Goal: Task Accomplishment & Management: Manage account settings

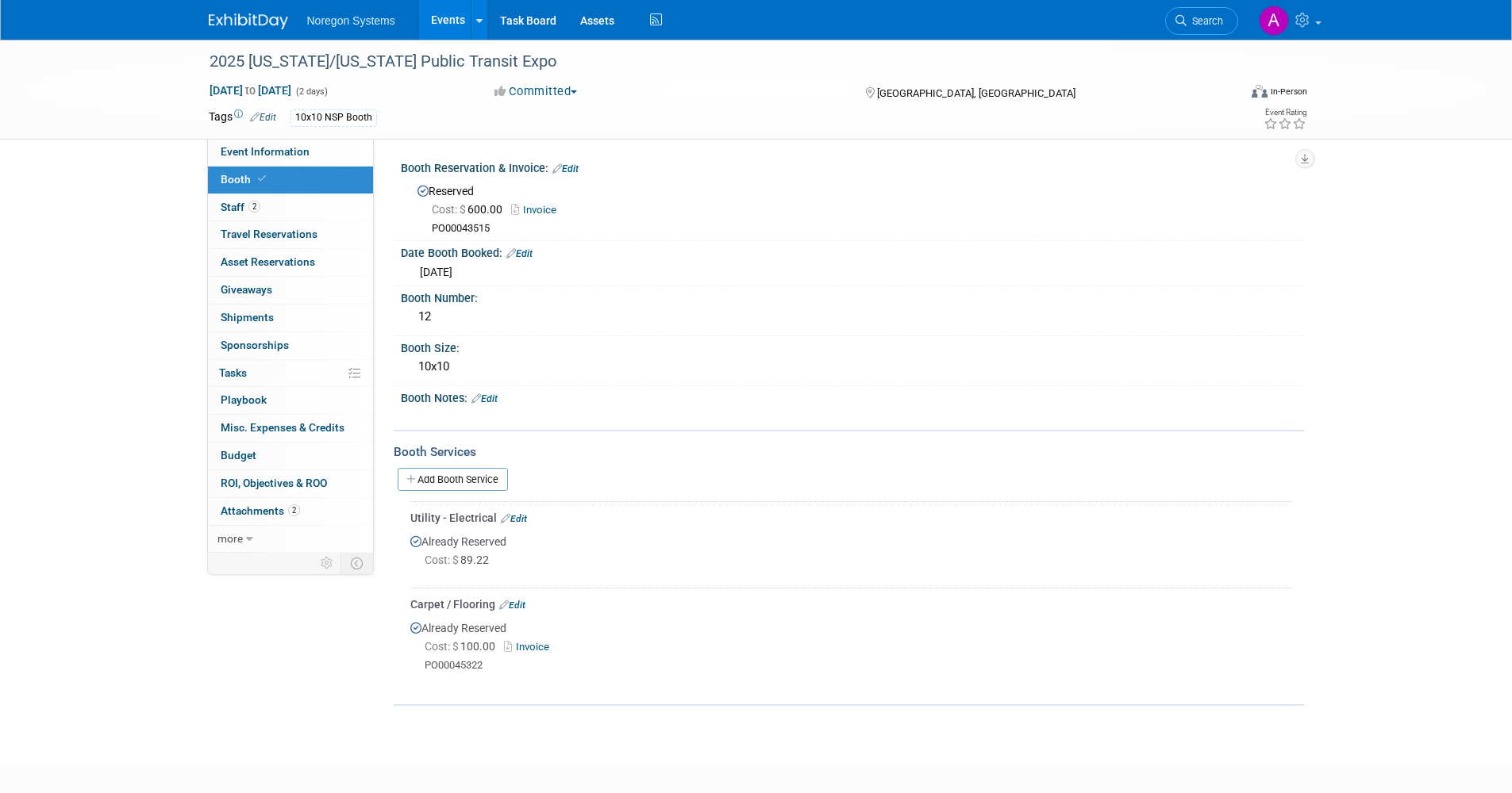
click at [445, 20] on link "Events" at bounding box center [448, 19] width 58 height 39
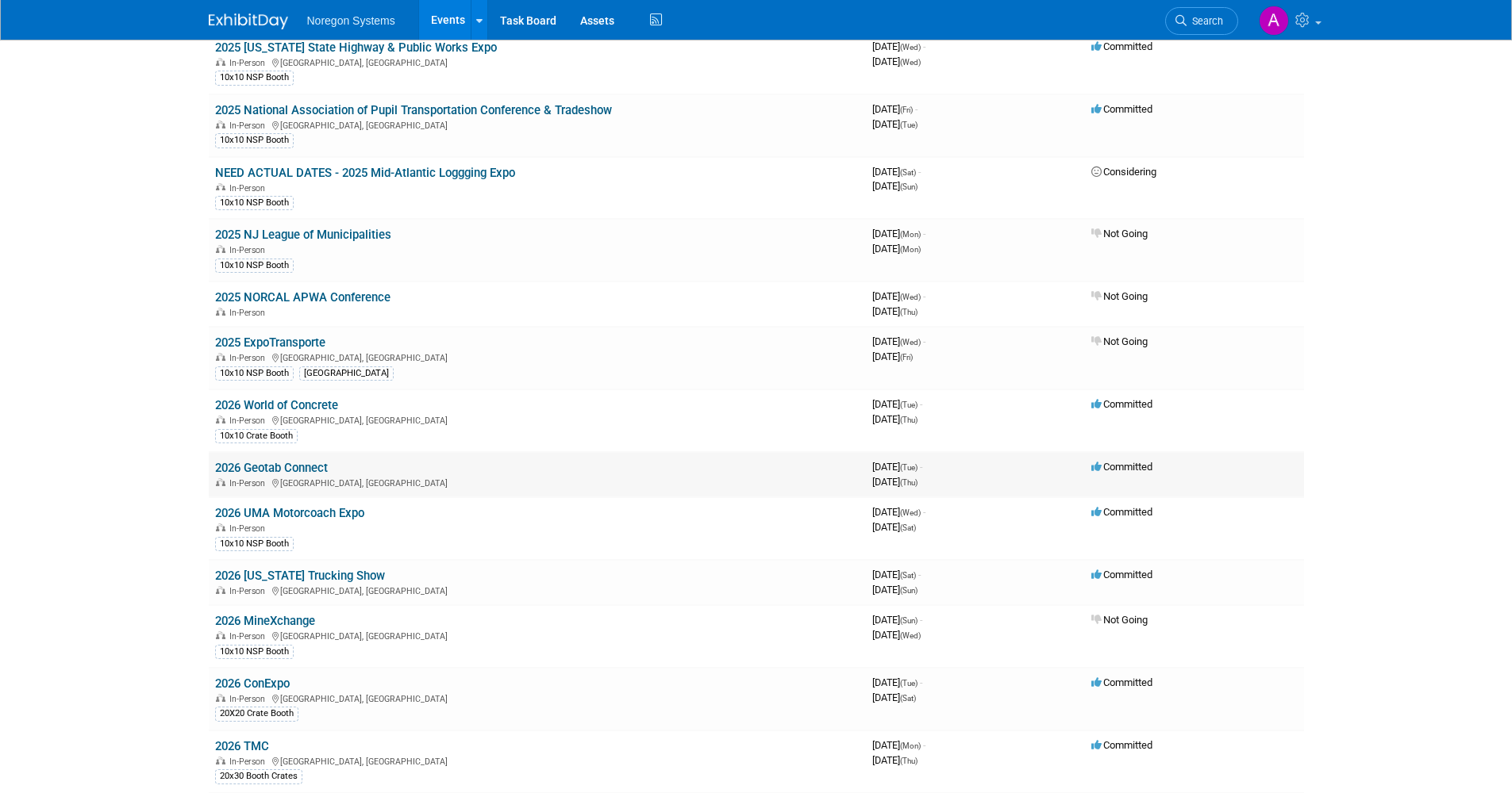
scroll to position [873, 0]
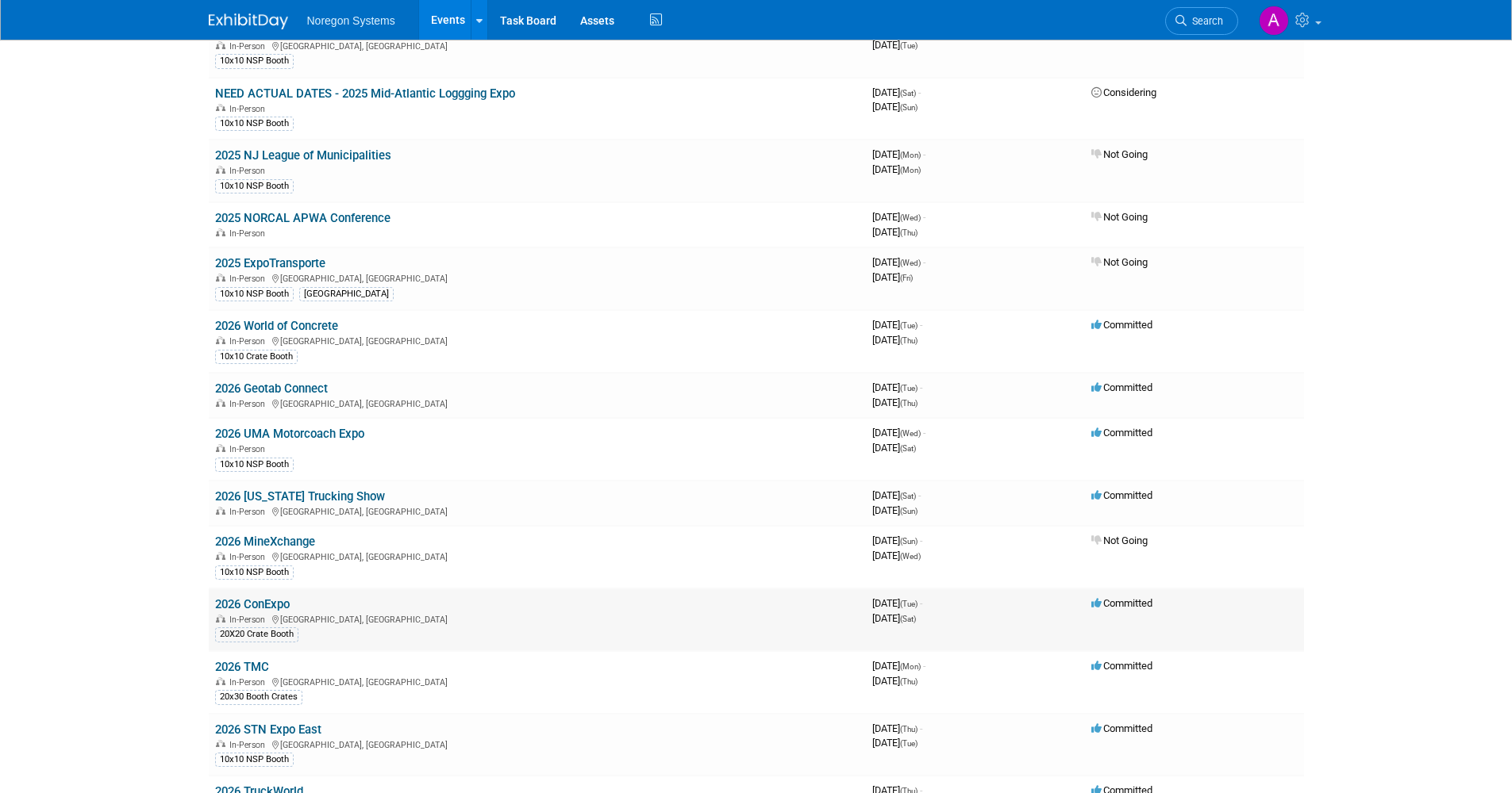
click at [273, 598] on link "2026 ConExpo" at bounding box center [252, 605] width 75 height 14
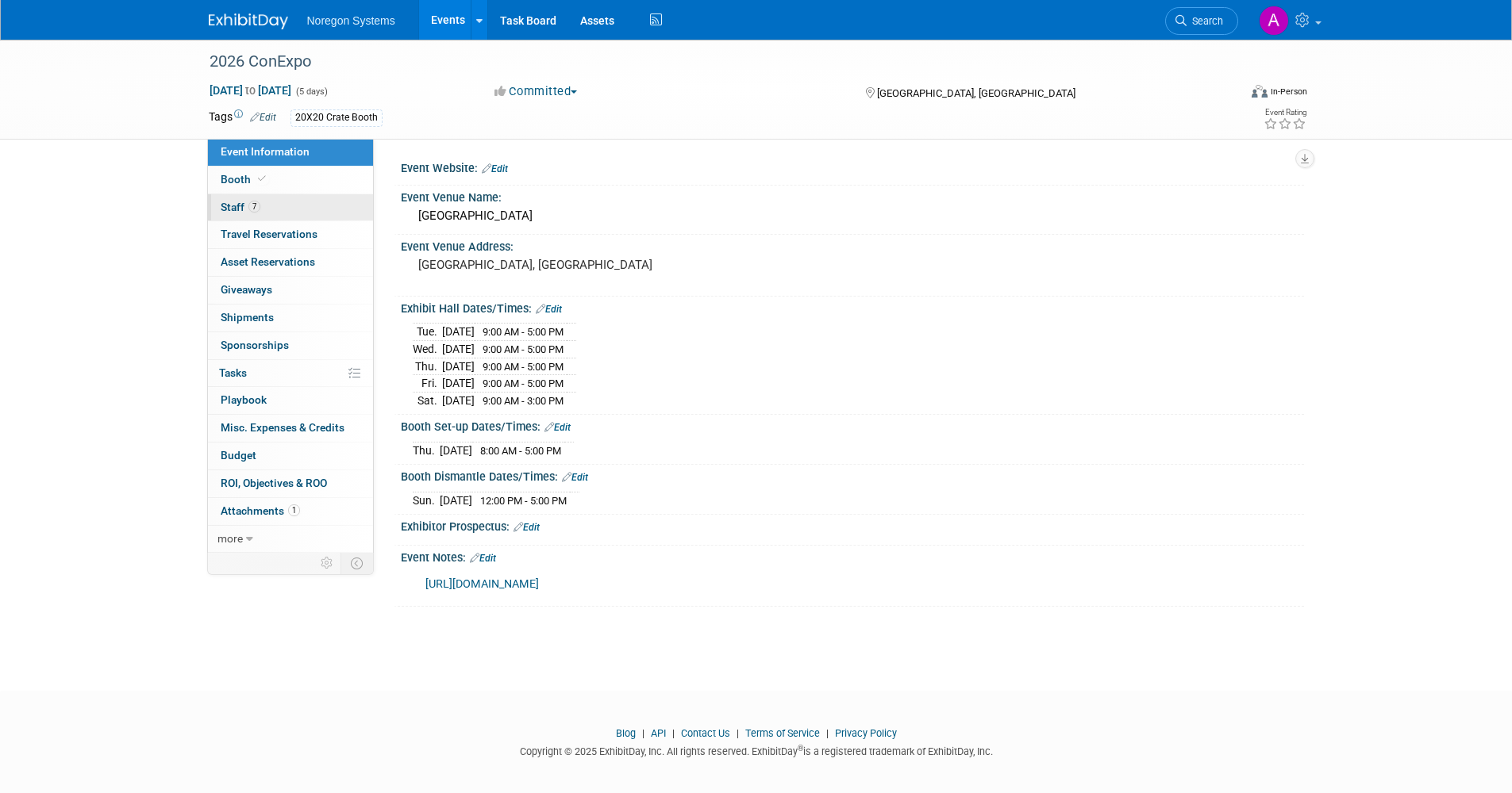
click at [277, 206] on link "7 Staff 7" at bounding box center [290, 207] width 165 height 27
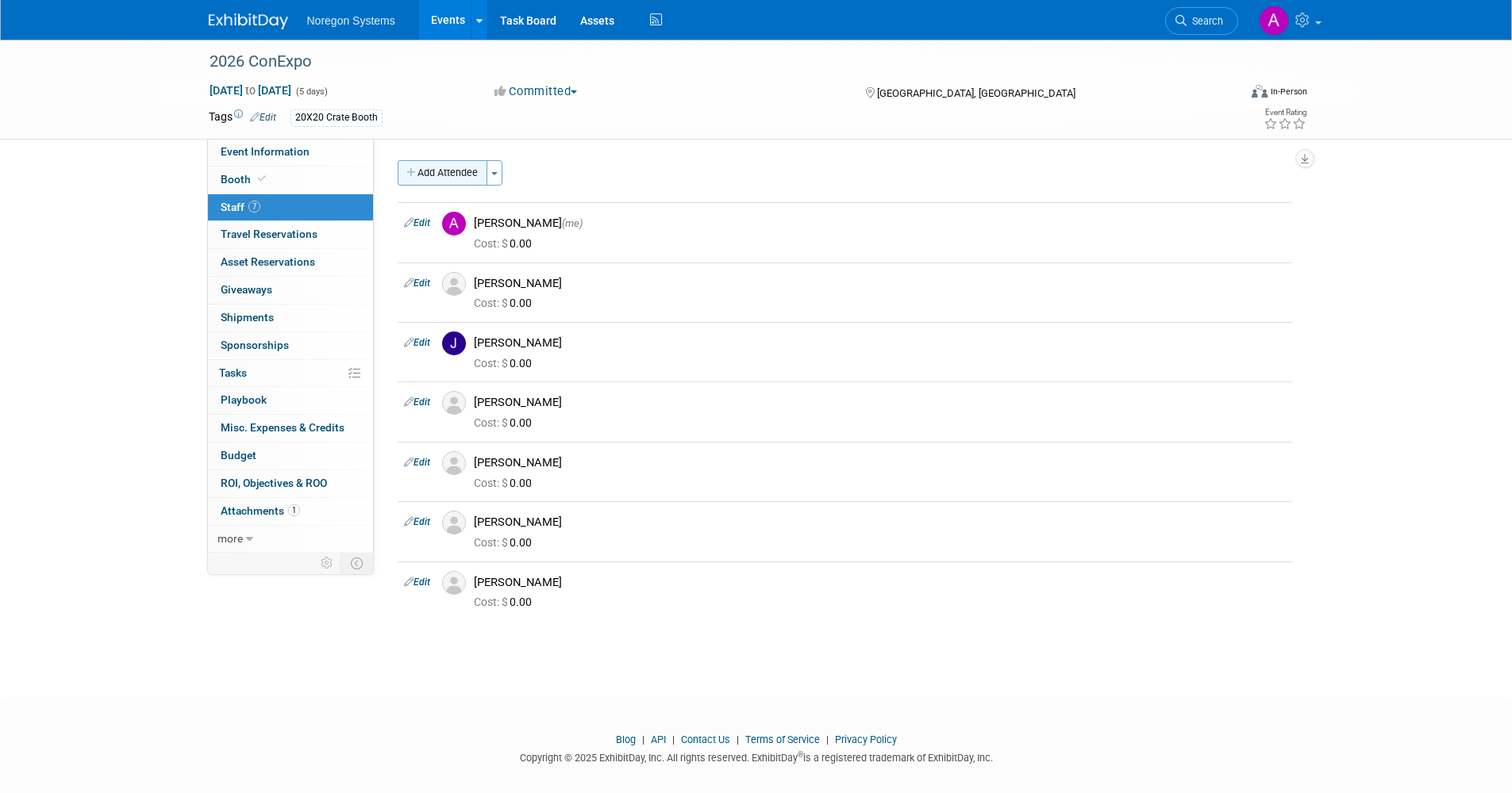
click at [449, 176] on button "Add Attendee" at bounding box center [442, 173] width 89 height 26
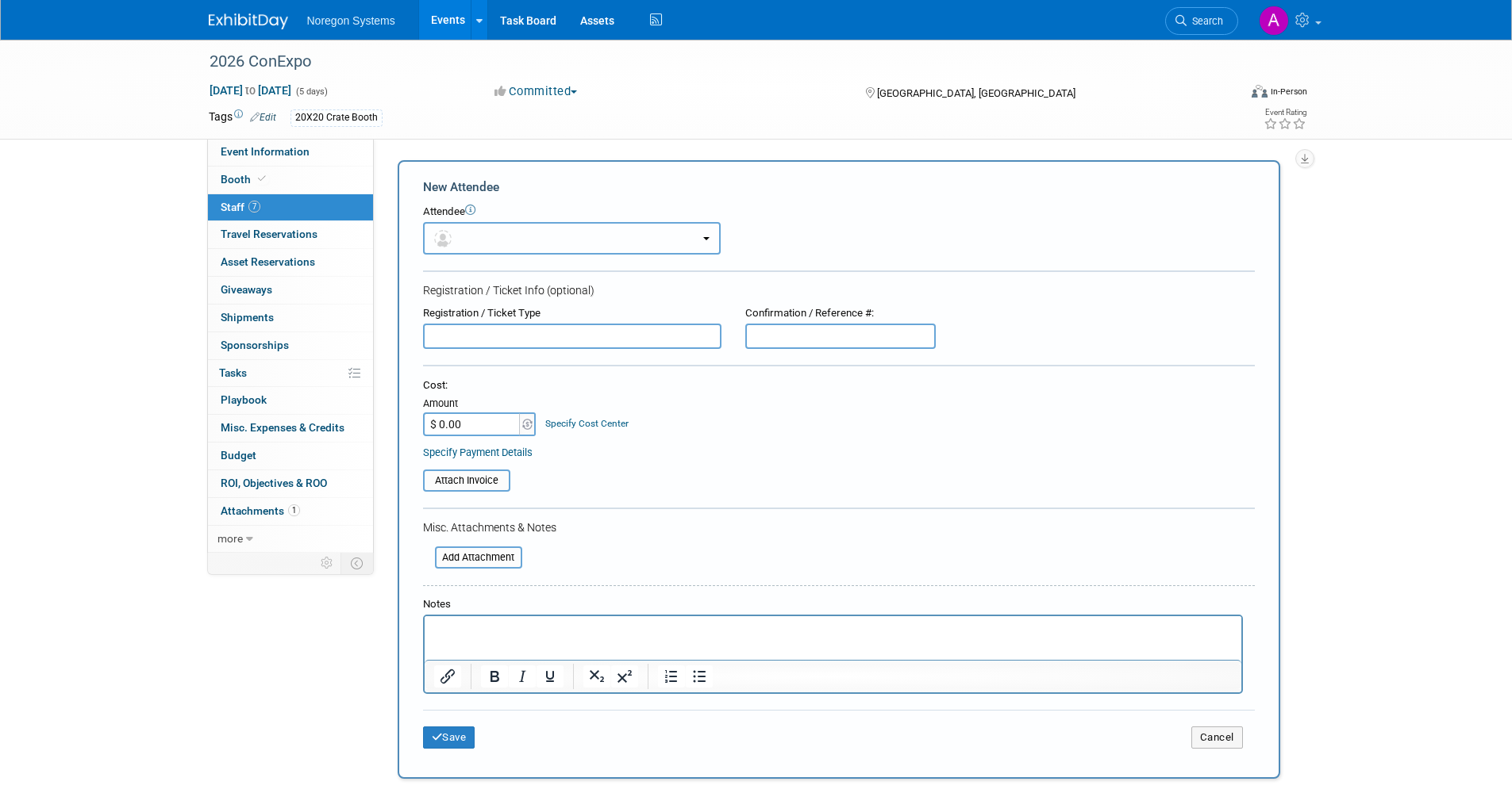
click at [518, 246] on button "button" at bounding box center [571, 238] width 297 height 32
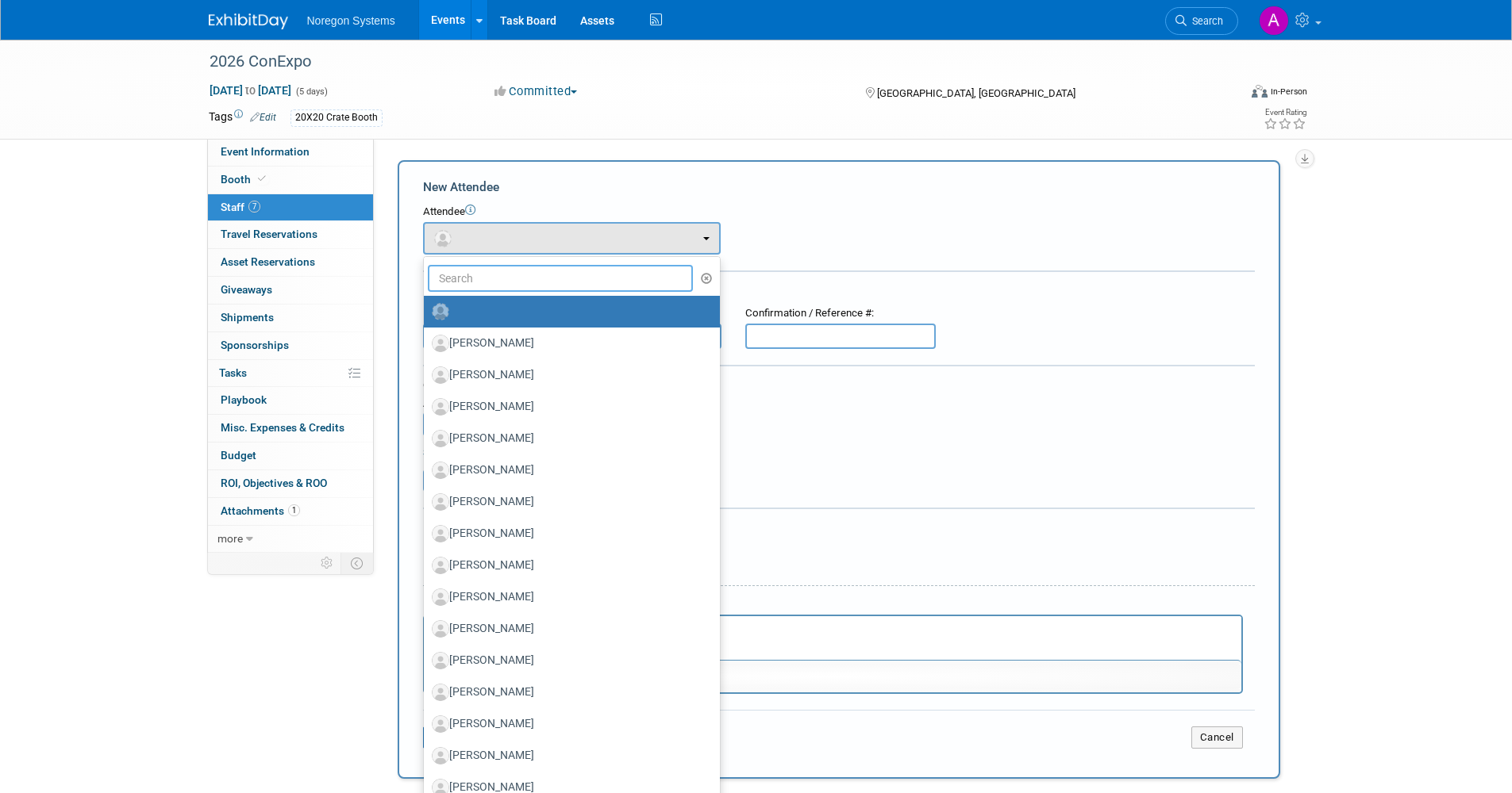
click at [516, 275] on input "text" at bounding box center [561, 278] width 266 height 27
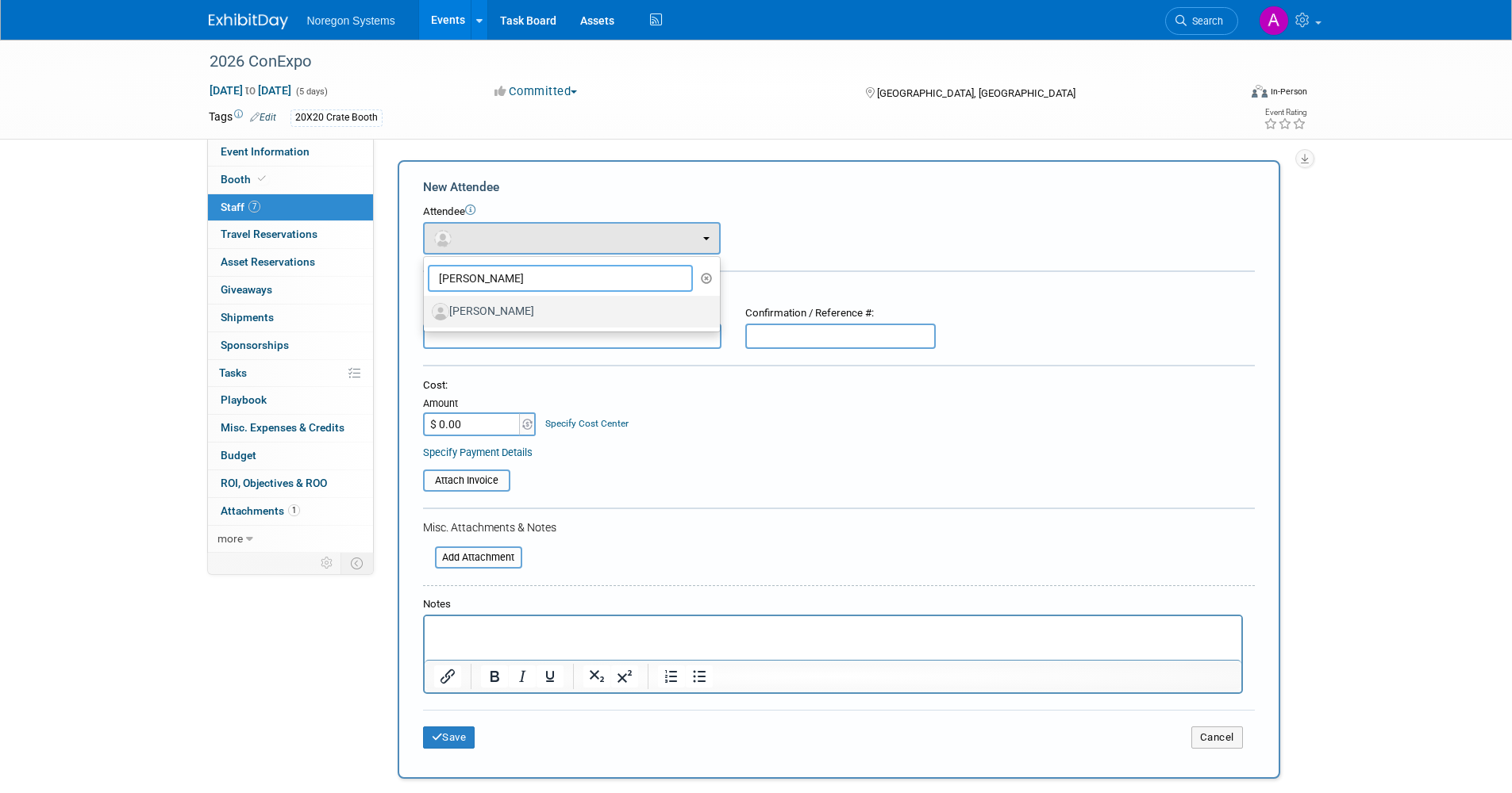
type input "krista"
click at [527, 301] on label "[PERSON_NAME]" at bounding box center [568, 312] width 272 height 26
click at [426, 304] on input "[PERSON_NAME]" at bounding box center [420, 309] width 10 height 10
select select "3d060e35-9a32-42d3-9a1f-388b5c09e8e7"
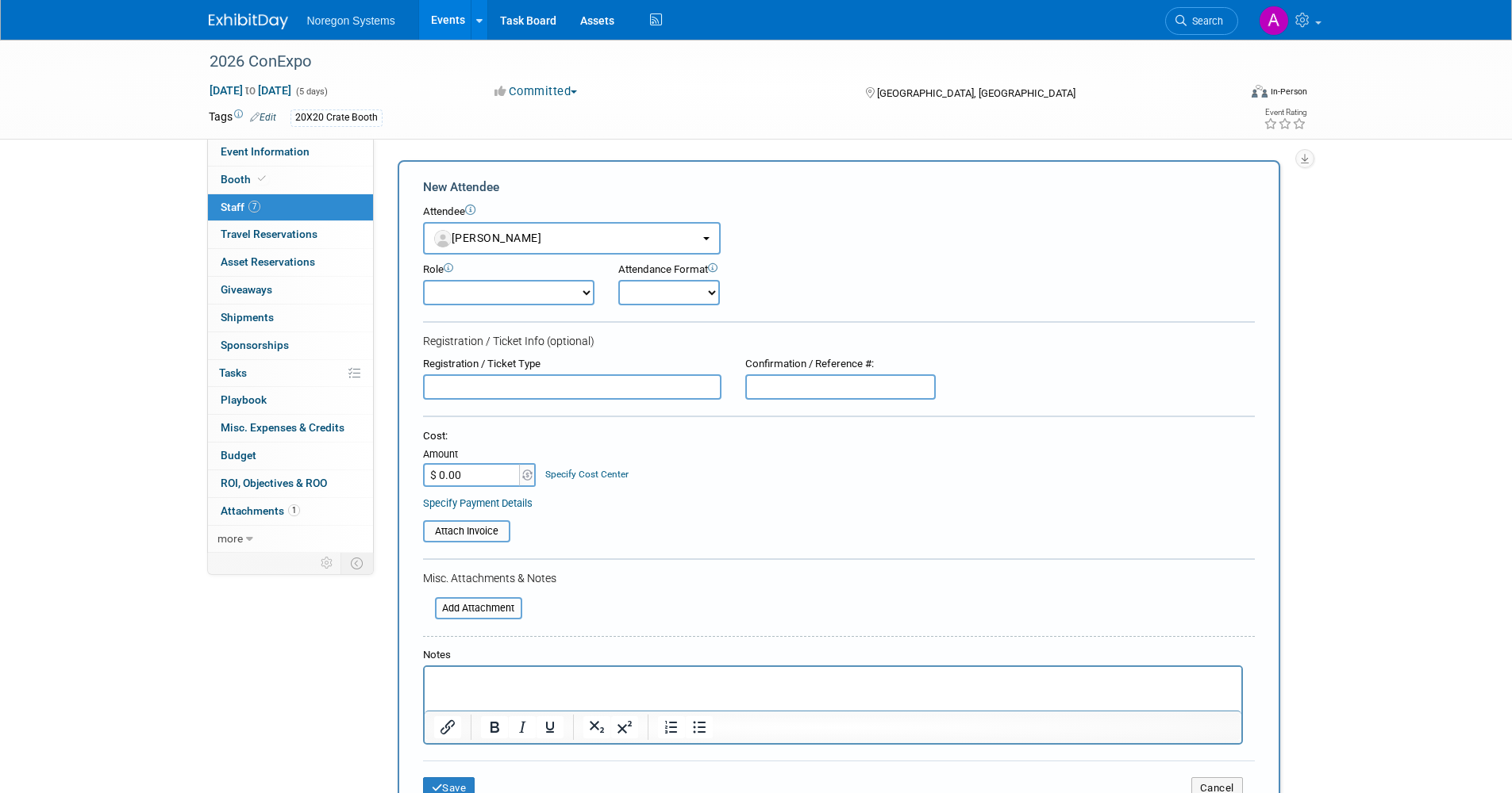
click at [456, 777] on div "Save Cancel" at bounding box center [839, 786] width 831 height 51
click at [456, 784] on button "Save" at bounding box center [449, 788] width 52 height 23
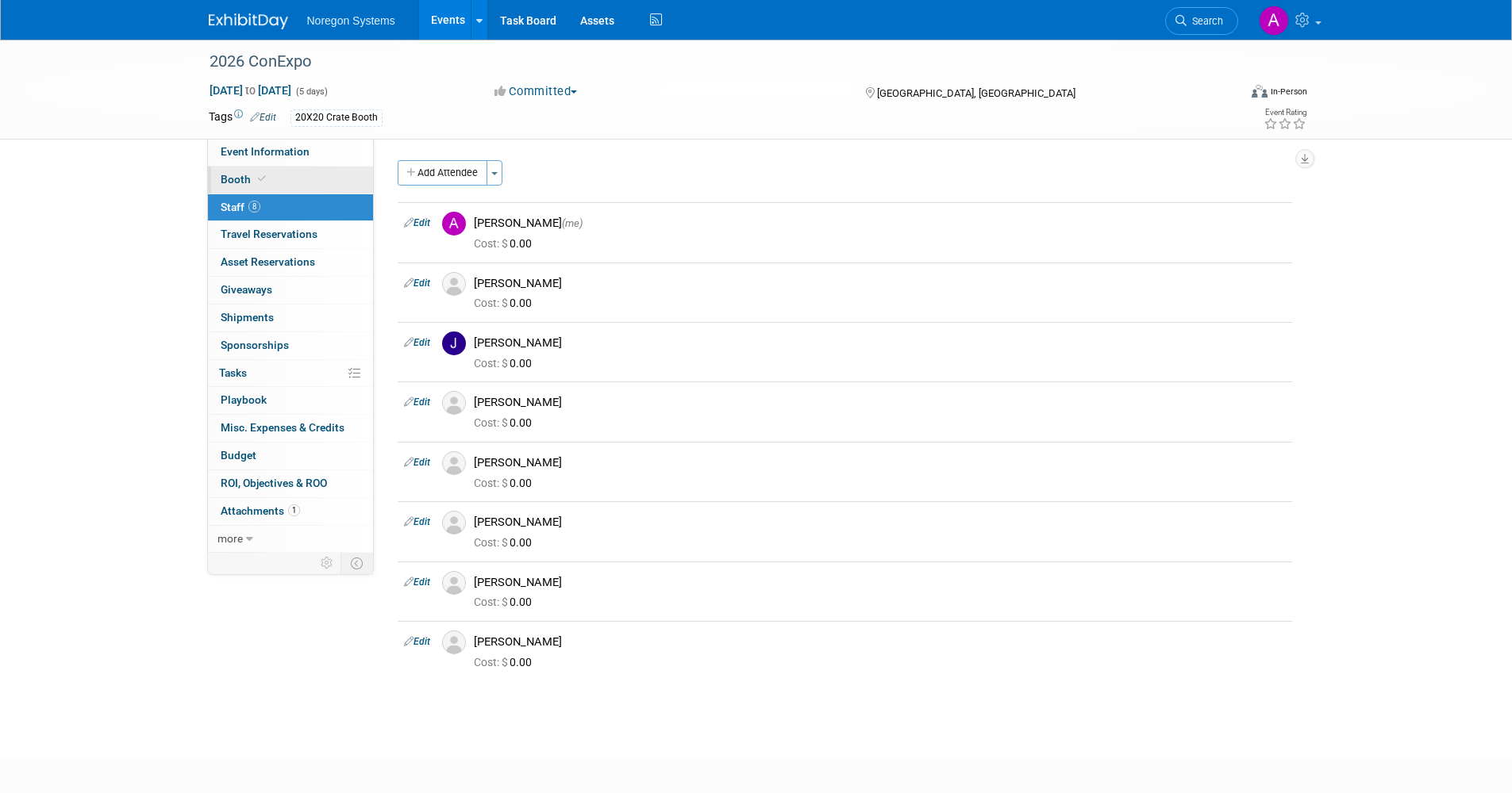
click at [249, 180] on span "Booth" at bounding box center [245, 180] width 48 height 13
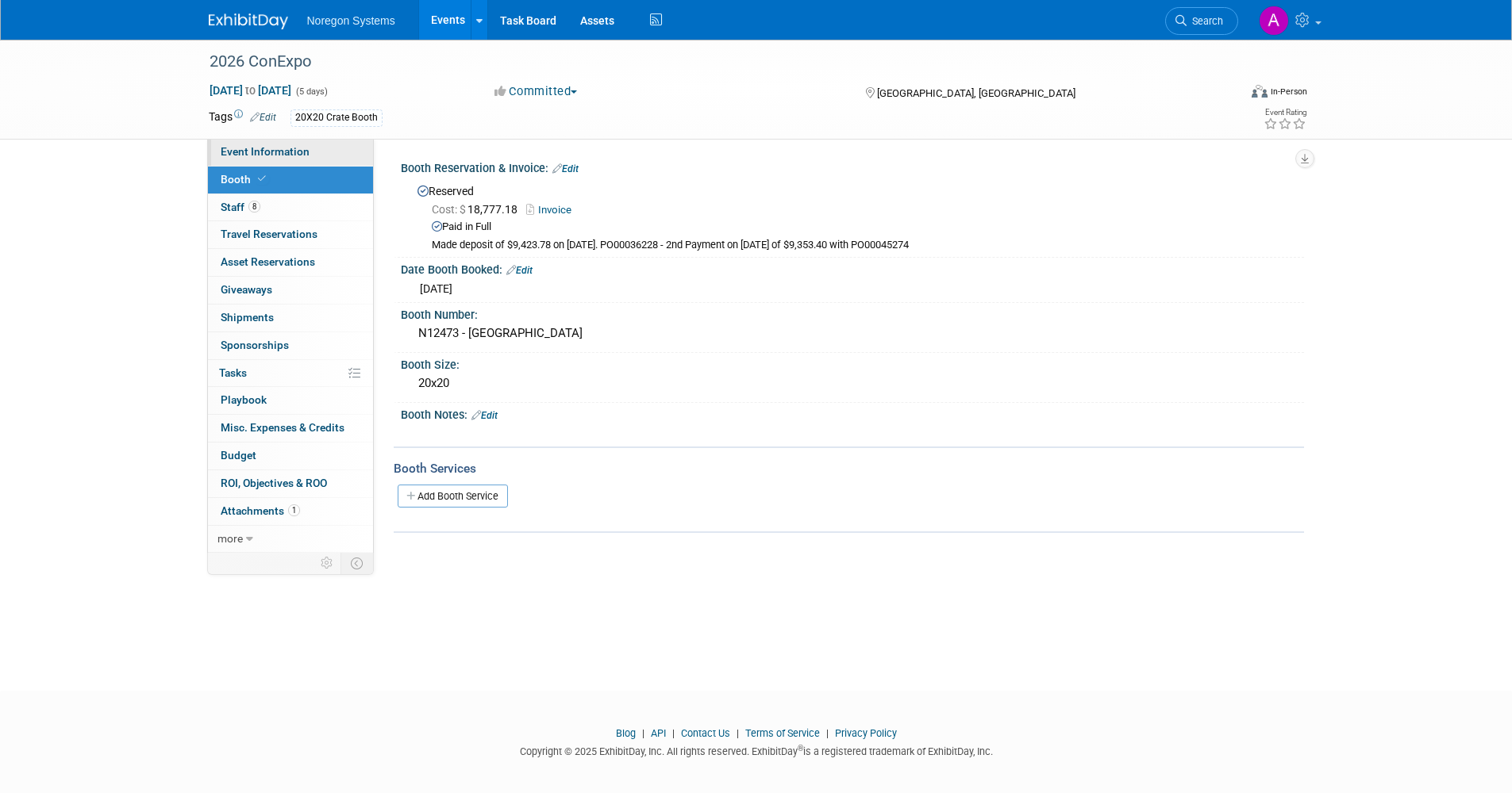
click at [300, 155] on span "Event Information" at bounding box center [265, 151] width 89 height 13
